Goal: Book appointment/travel/reservation

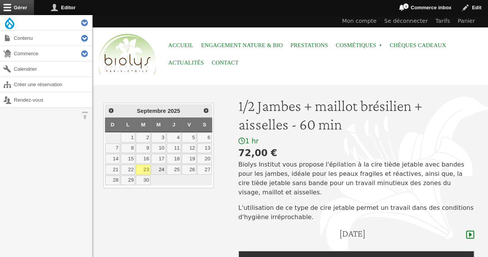
click at [163, 167] on link "24" at bounding box center [158, 169] width 15 height 10
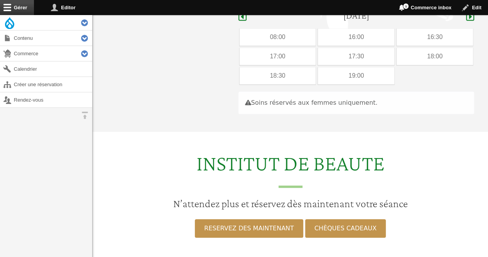
scroll to position [218, 0]
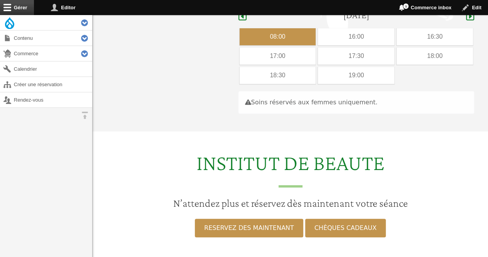
click at [260, 28] on div "08:00" at bounding box center [278, 36] width 76 height 17
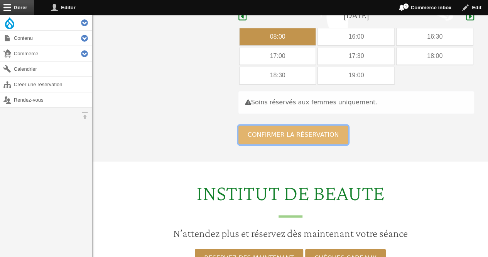
click at [268, 130] on button "Confirmer la réservation" at bounding box center [293, 134] width 110 height 19
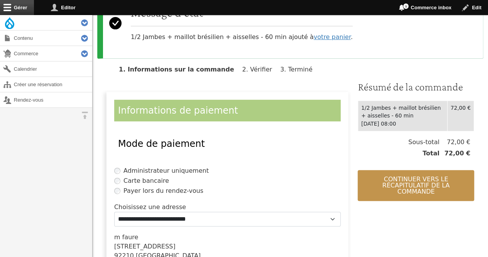
scroll to position [108, 0]
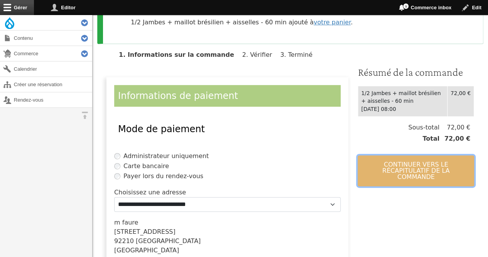
click at [404, 155] on button "Continuer vers le récapitulatif de la commande" at bounding box center [416, 170] width 117 height 31
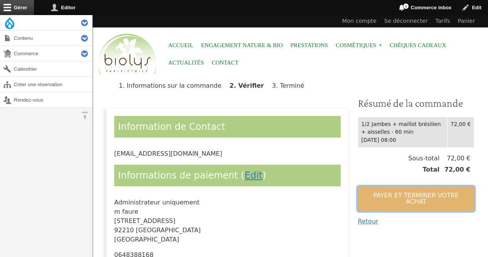
click at [385, 194] on button "Payer et terminer votre achat" at bounding box center [416, 198] width 117 height 25
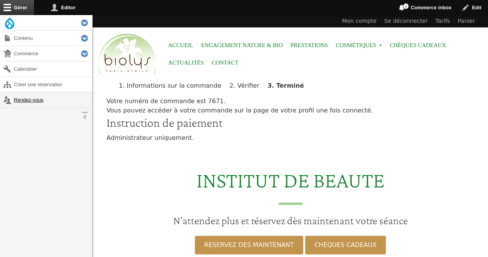
click at [39, 103] on link "Rendez-vous" at bounding box center [46, 99] width 92 height 15
